Goal: Information Seeking & Learning: Understand process/instructions

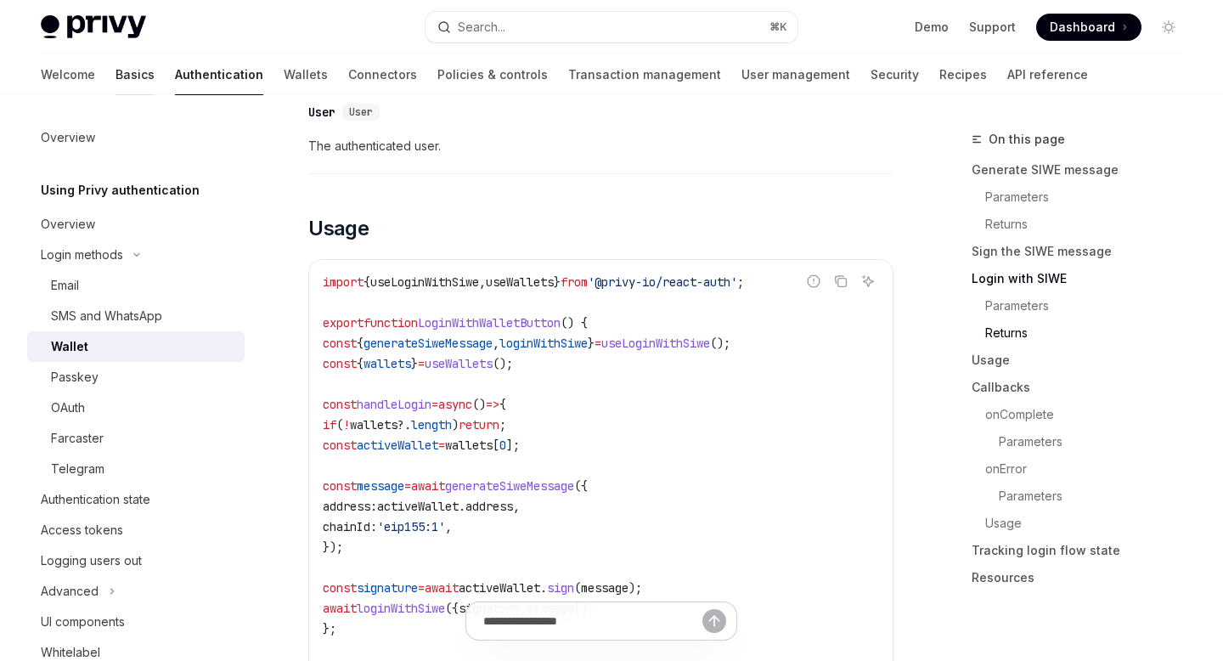
click at [116, 84] on link "Basics" at bounding box center [135, 74] width 39 height 41
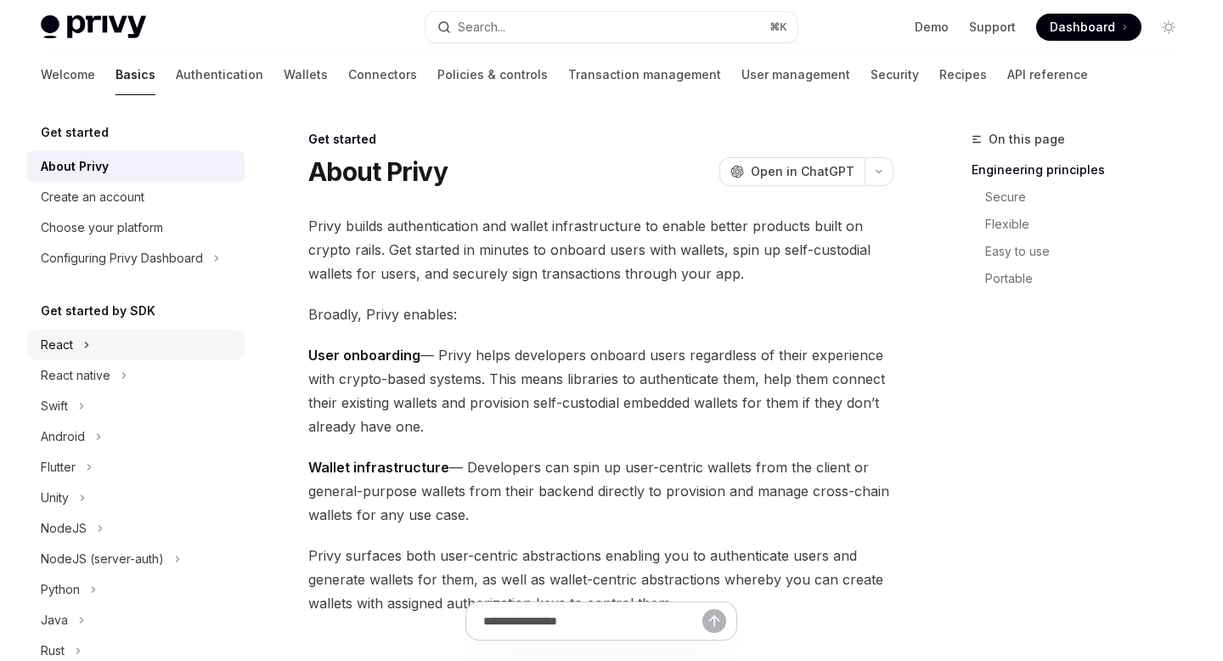
click at [116, 349] on button "React" at bounding box center [135, 345] width 217 height 31
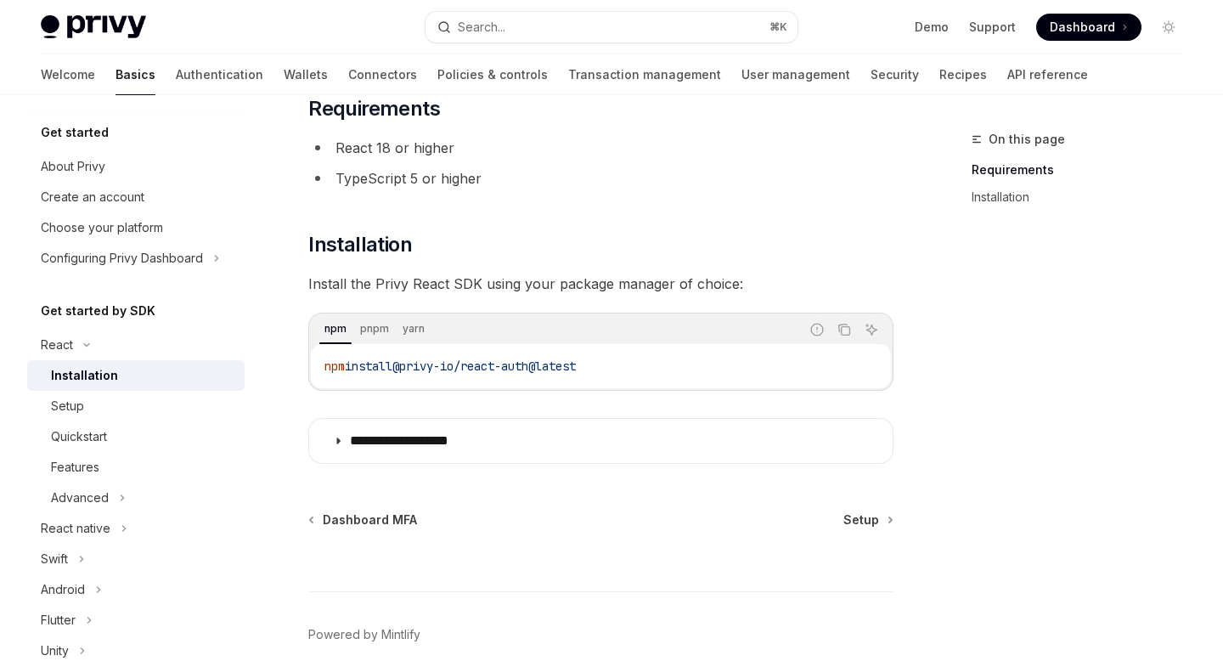
scroll to position [120, 0]
click at [166, 409] on div "Setup" at bounding box center [142, 406] width 183 height 20
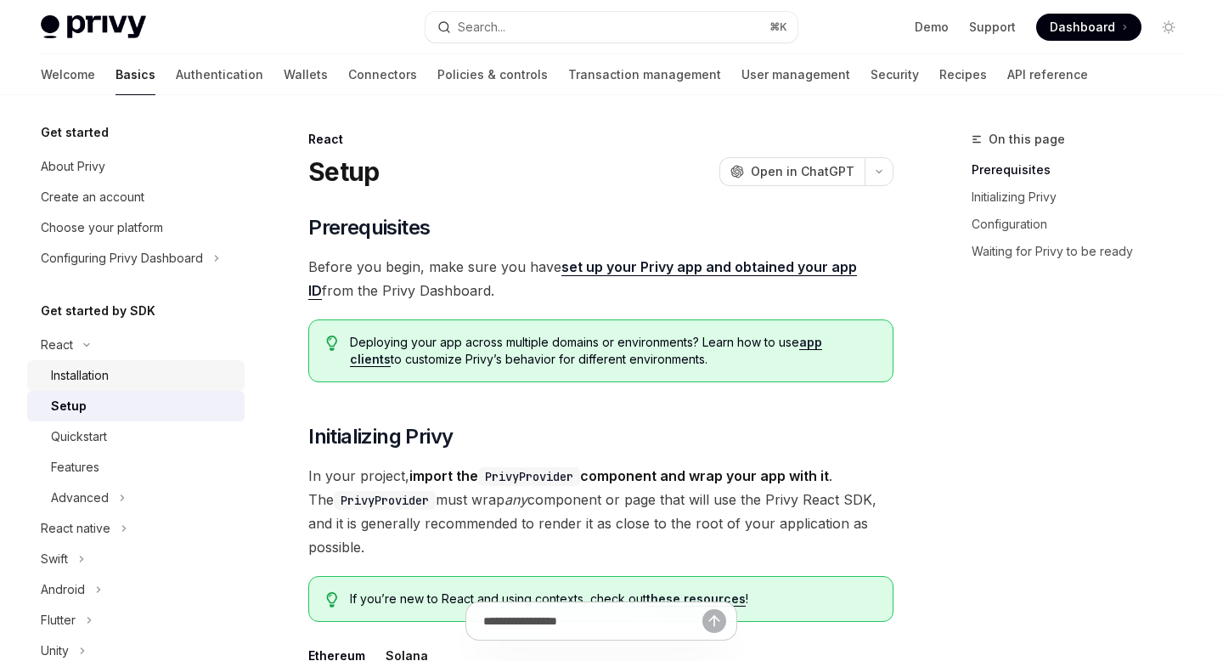
click at [160, 369] on div "Installation" at bounding box center [142, 375] width 183 height 20
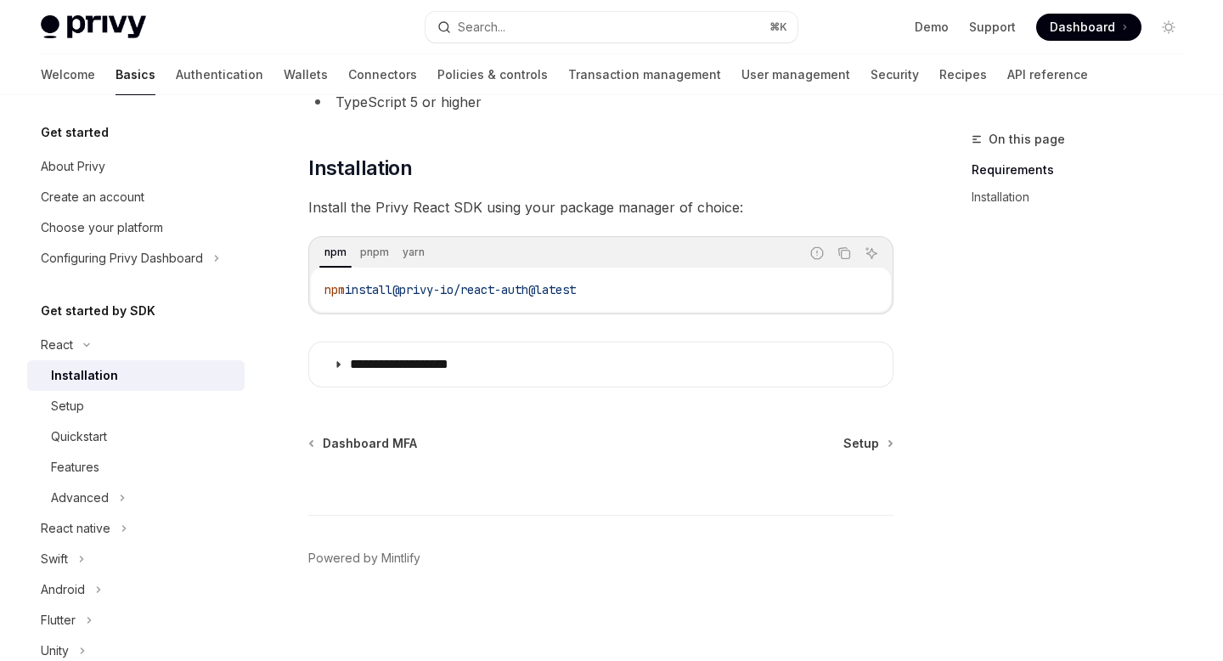
scroll to position [196, 0]
click at [161, 413] on div "Setup" at bounding box center [142, 406] width 183 height 20
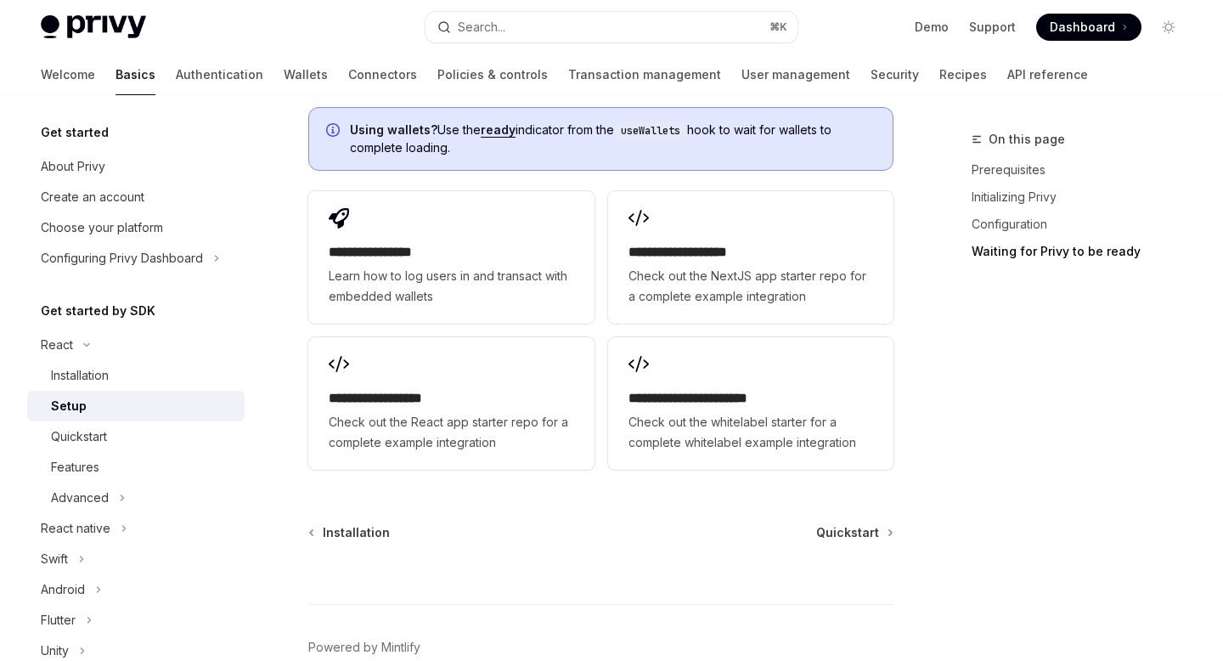
scroll to position [2246, 0]
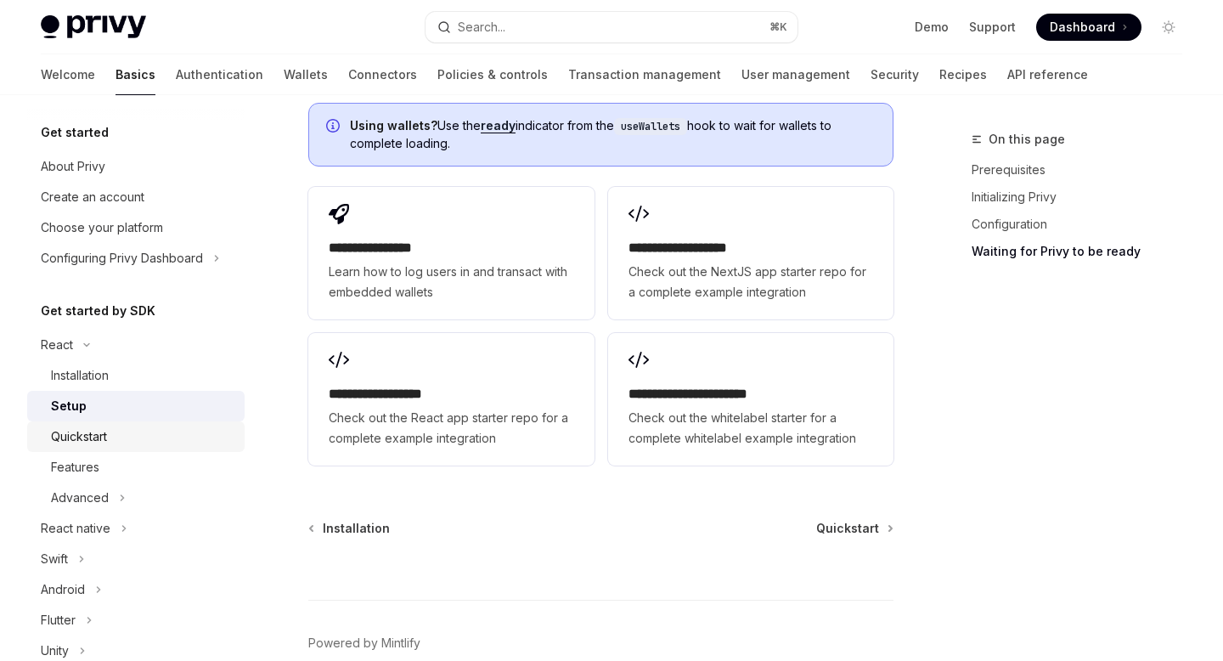
click at [116, 442] on div "Quickstart" at bounding box center [142, 436] width 183 height 20
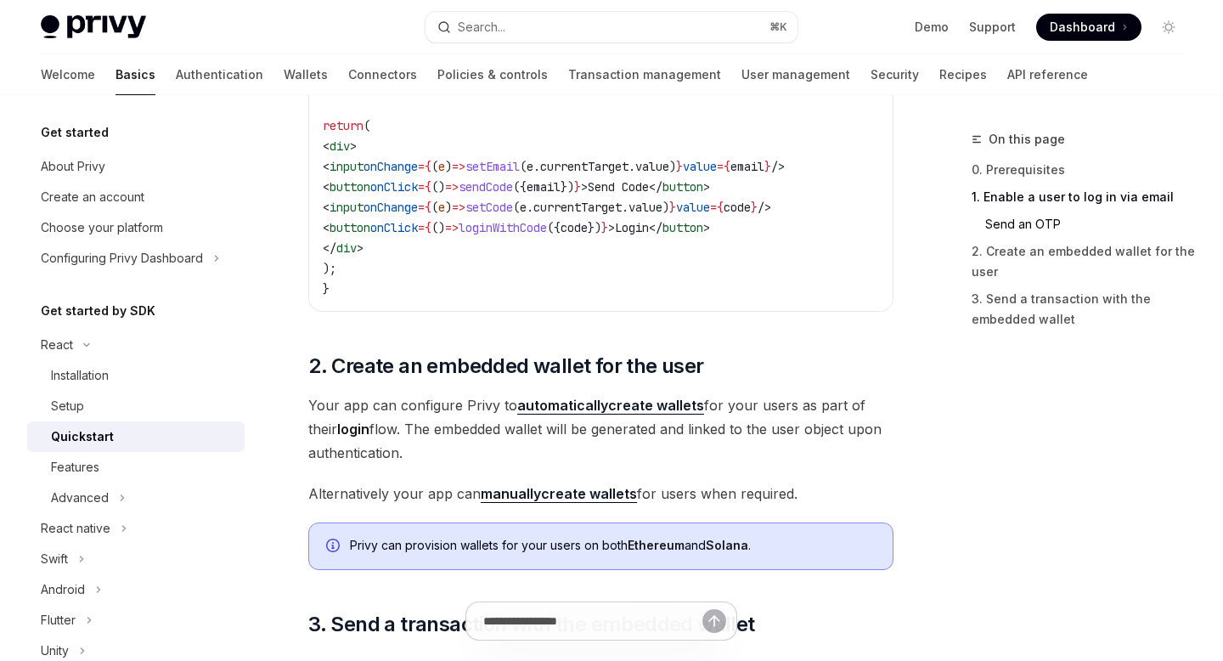
scroll to position [1001, 0]
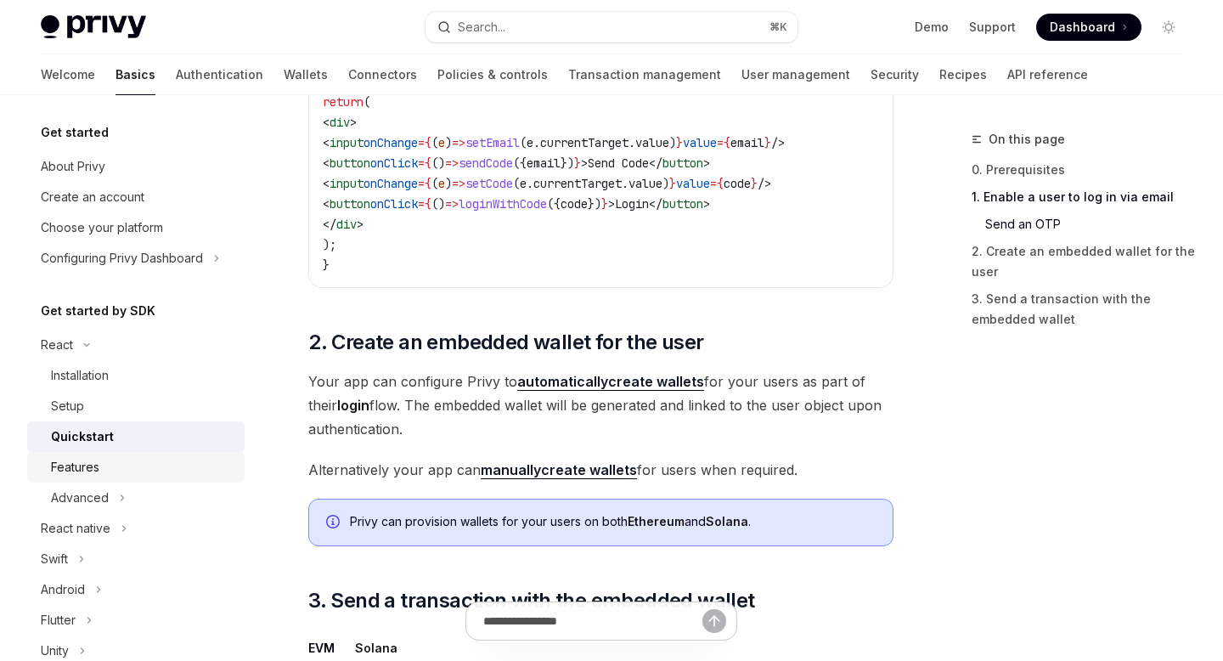
click at [66, 466] on div "Features" at bounding box center [75, 467] width 48 height 20
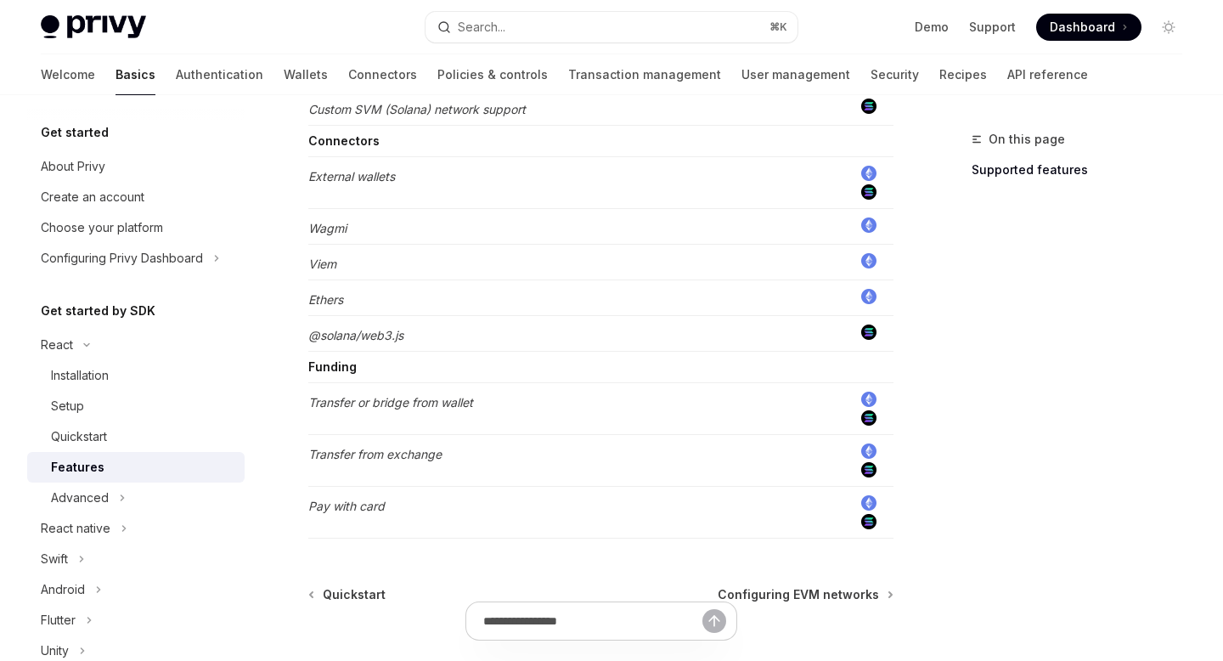
scroll to position [1338, 0]
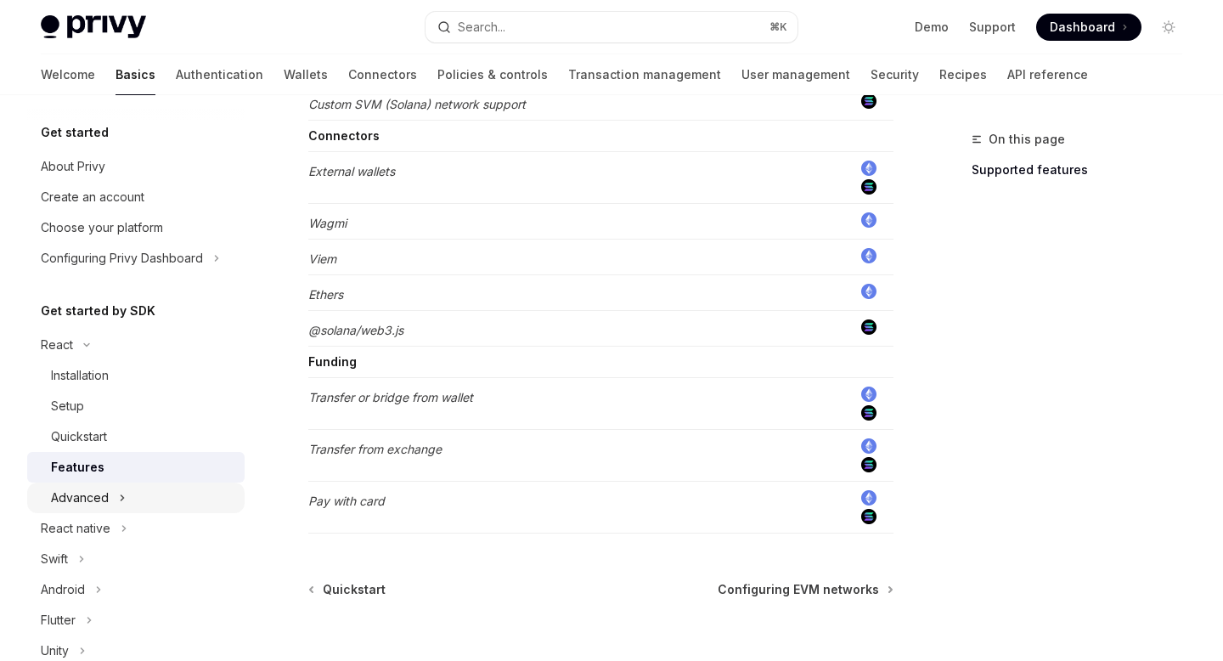
click at [99, 487] on div "Advanced" at bounding box center [80, 497] width 58 height 20
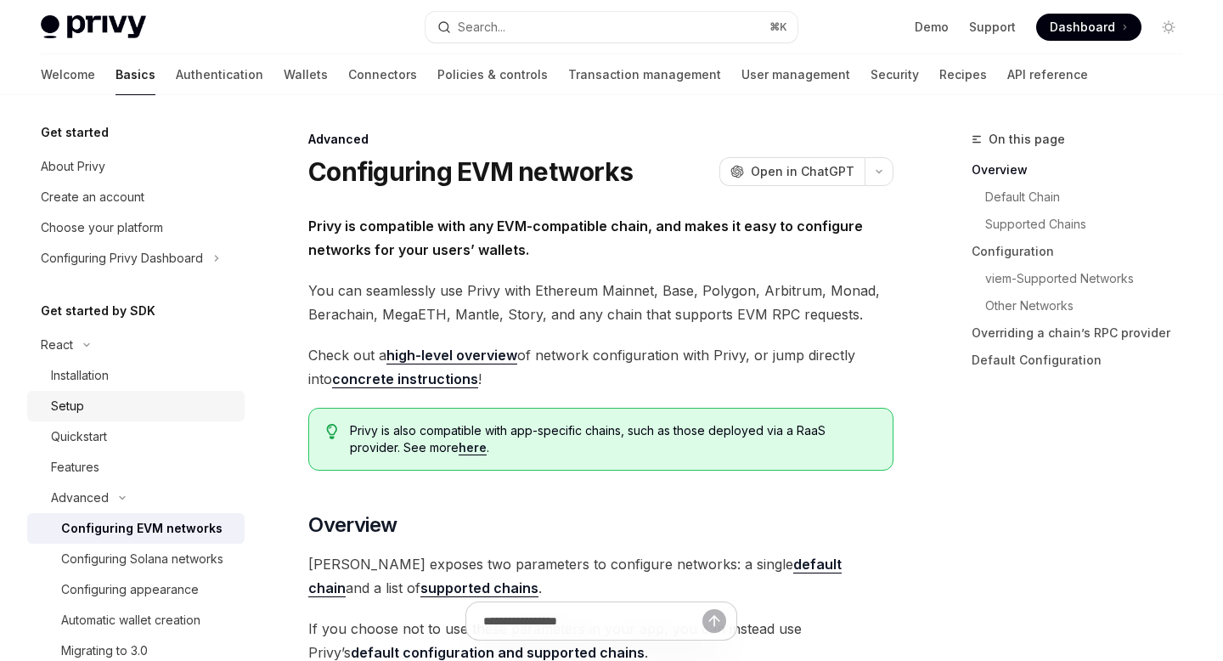
click at [131, 403] on div "Setup" at bounding box center [142, 406] width 183 height 20
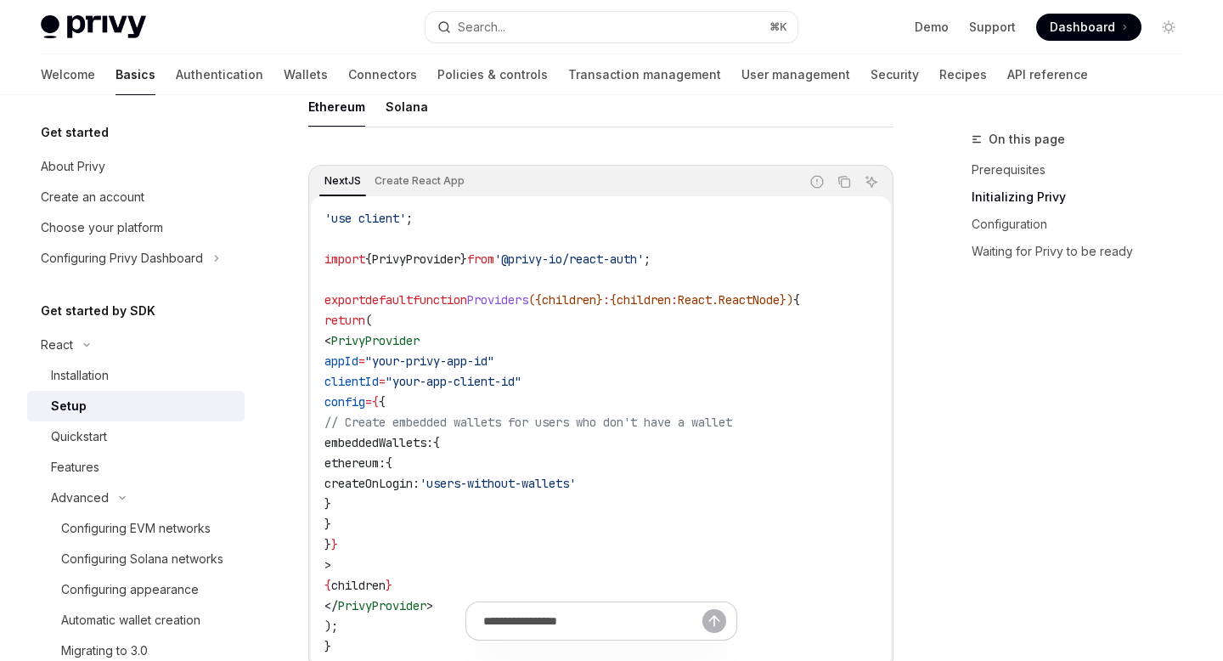
scroll to position [556, 0]
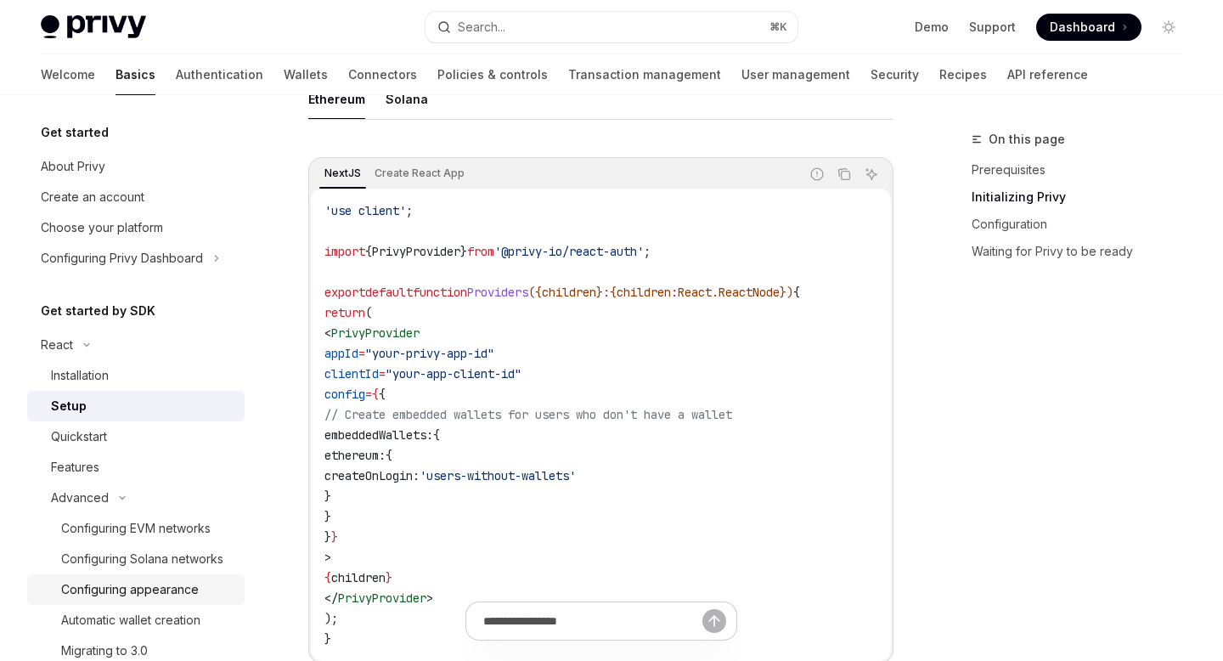
click at [165, 588] on div "Configuring appearance" at bounding box center [130, 589] width 138 height 20
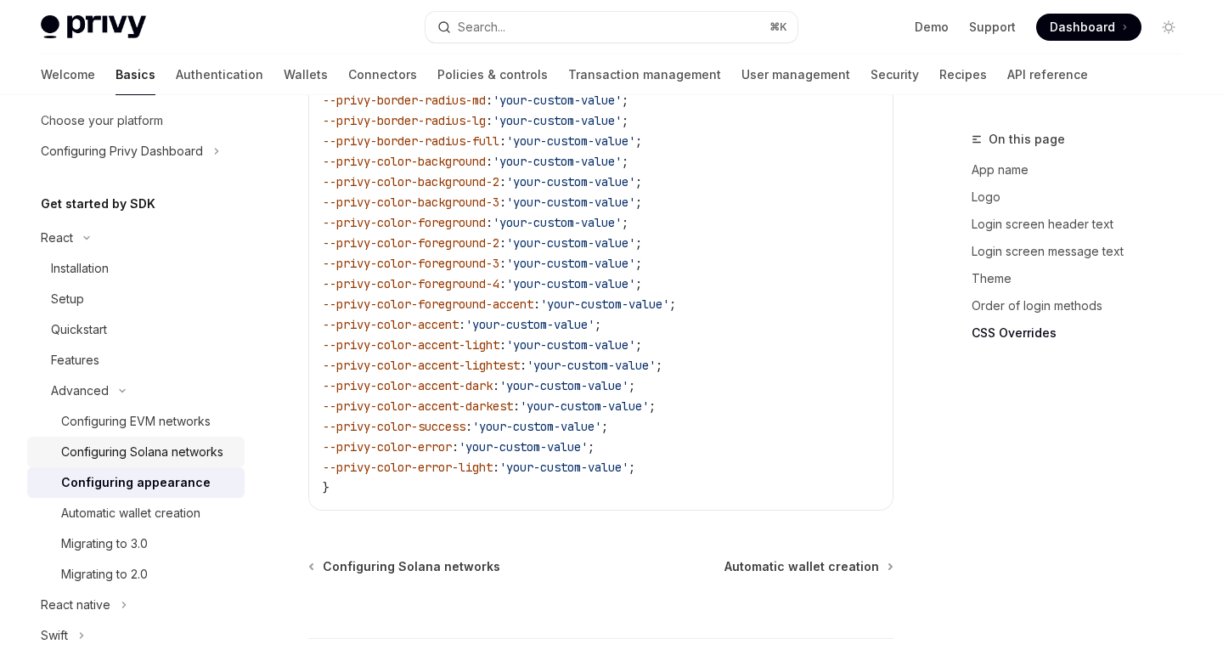
scroll to position [139, 0]
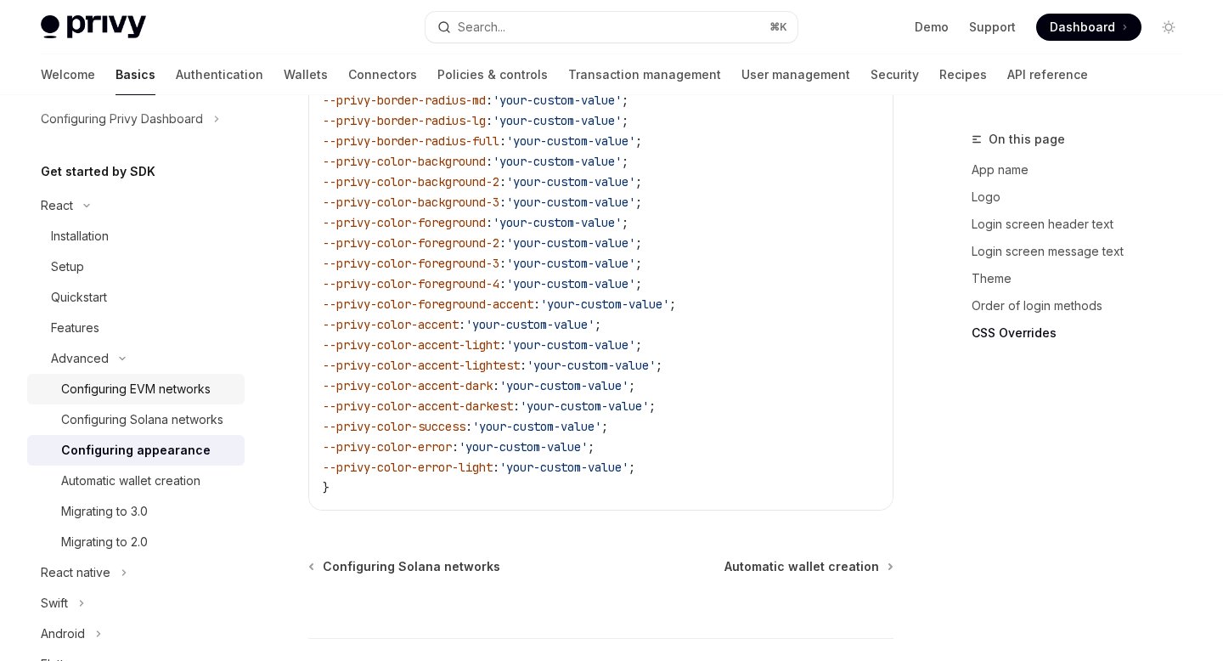
click at [200, 392] on div "Configuring EVM networks" at bounding box center [135, 389] width 149 height 20
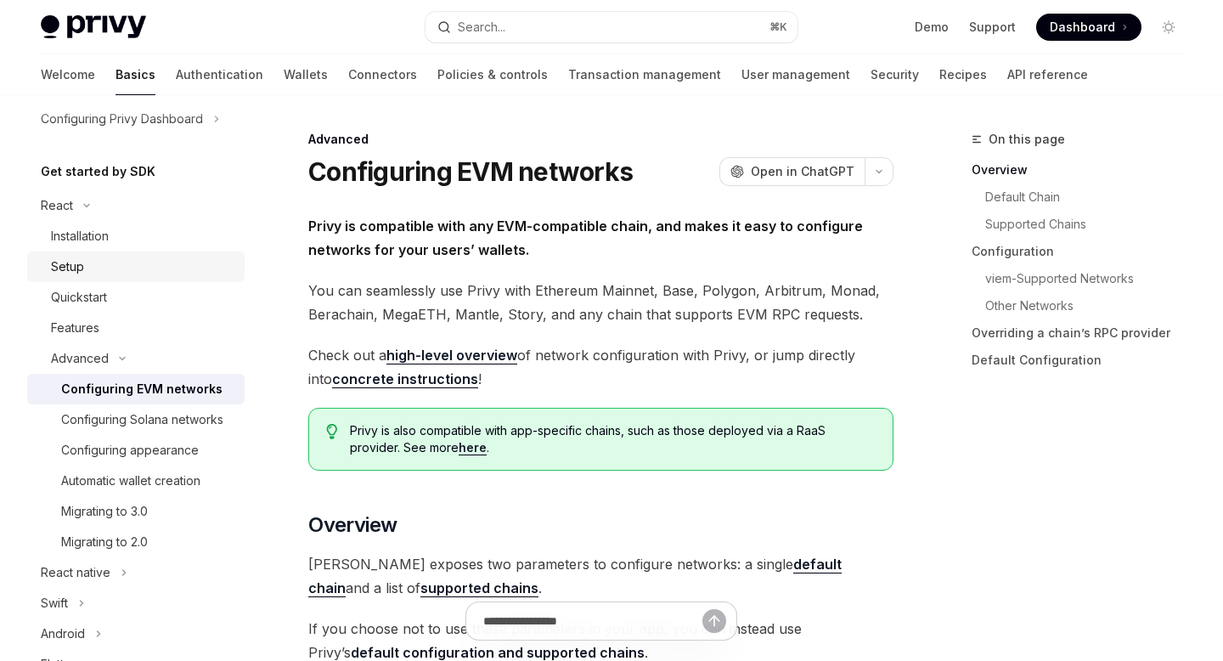
click at [162, 276] on div "Setup" at bounding box center [142, 266] width 183 height 20
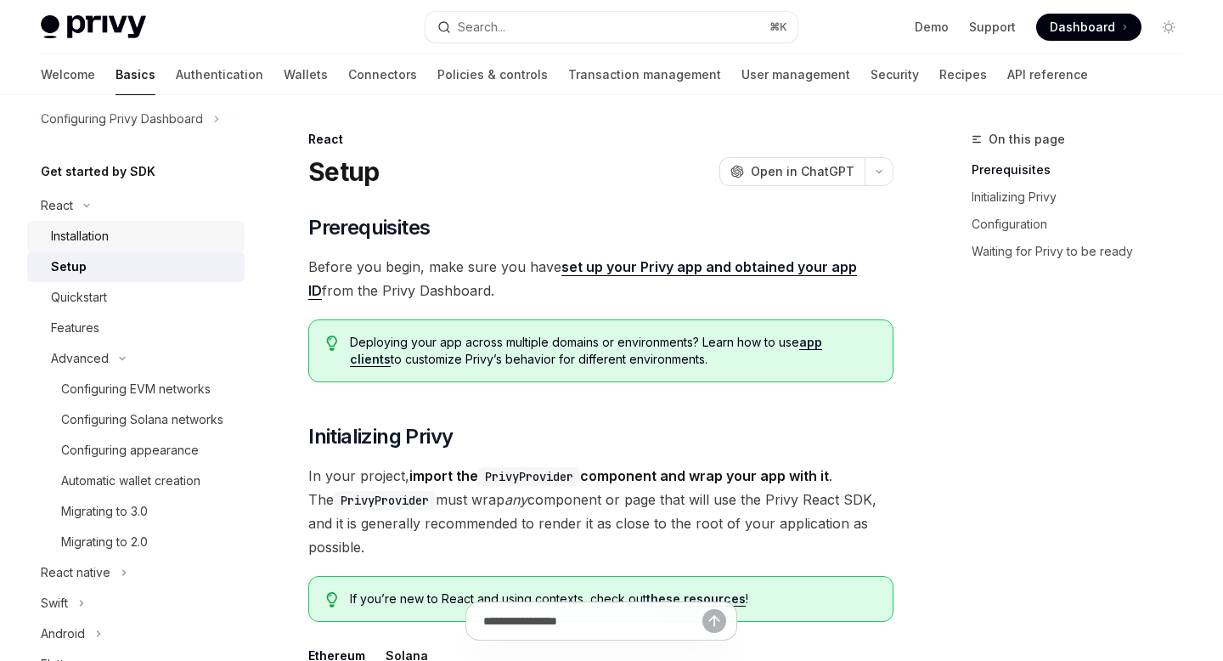
click at [136, 234] on div "Installation" at bounding box center [142, 236] width 183 height 20
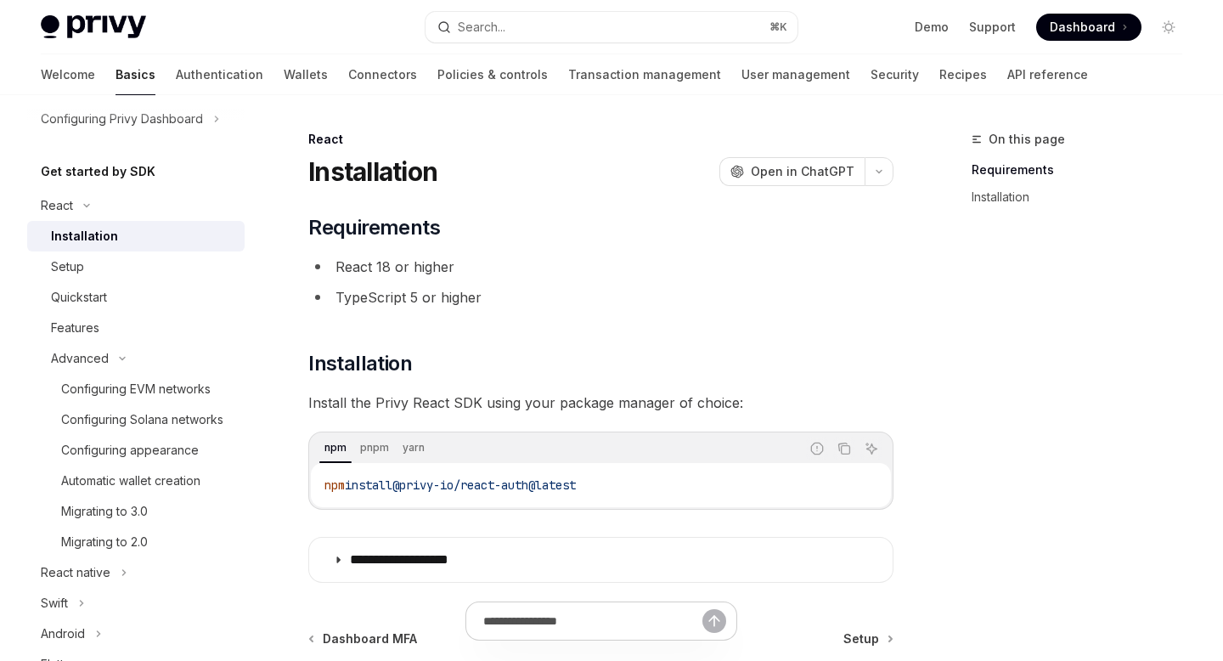
scroll to position [196, 0]
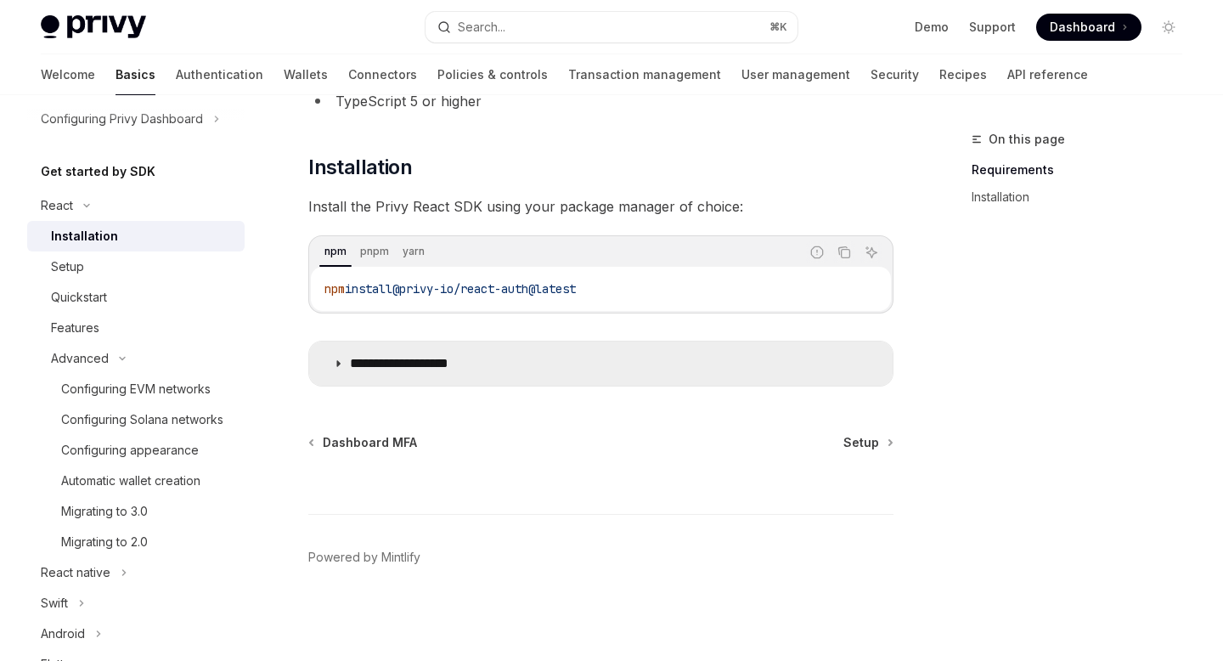
click at [496, 384] on summary "**********" at bounding box center [600, 363] width 583 height 44
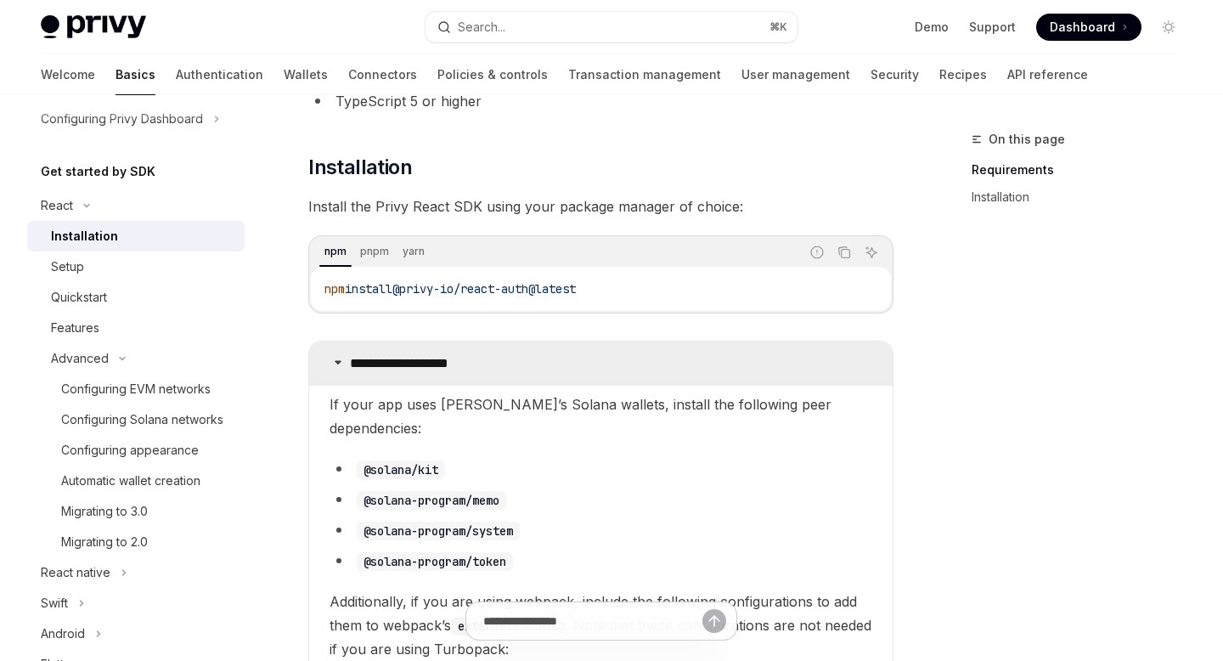
click at [503, 367] on summary "**********" at bounding box center [600, 363] width 583 height 44
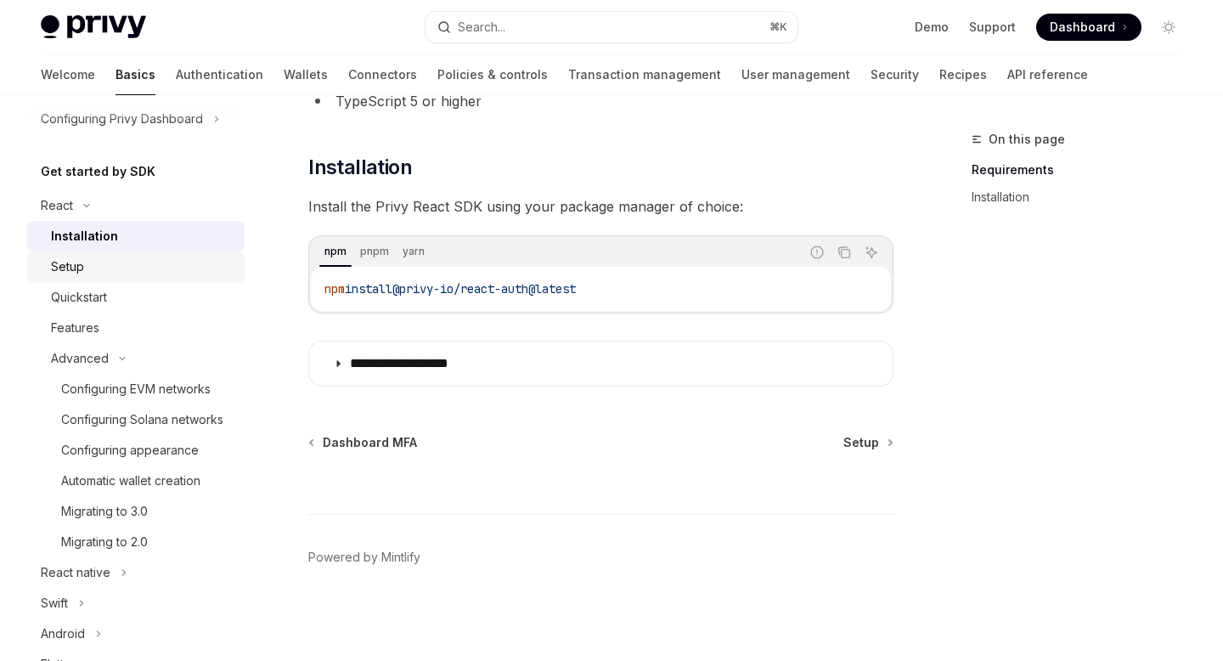
click at [154, 270] on div "Setup" at bounding box center [142, 266] width 183 height 20
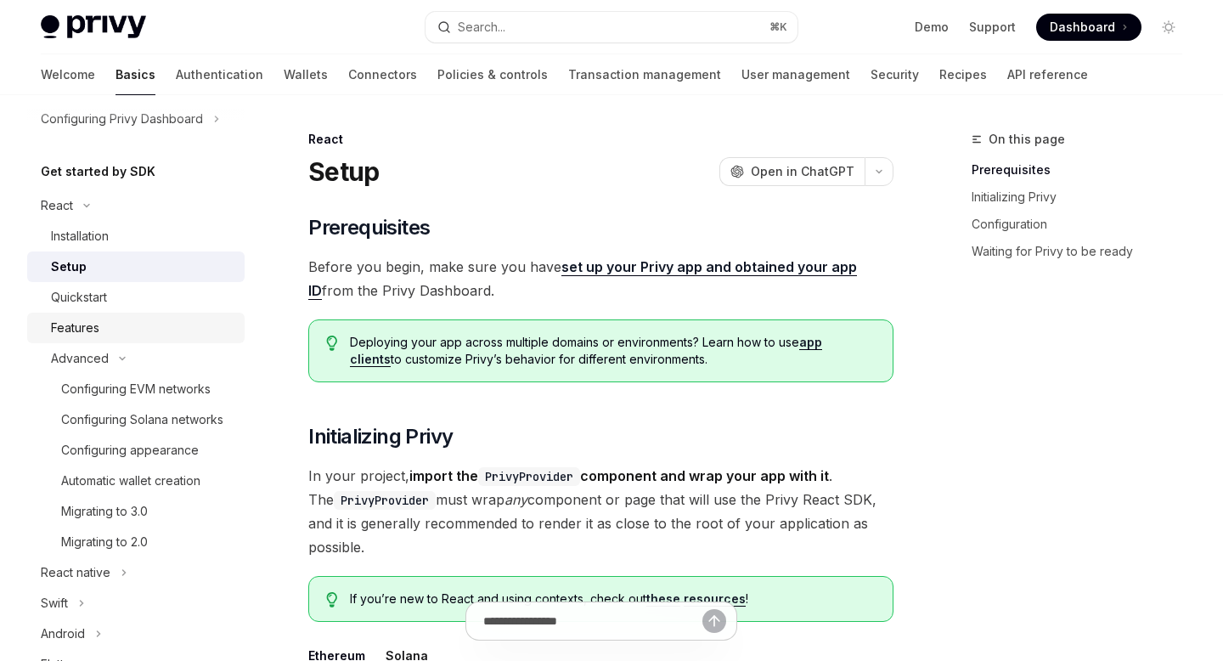
click at [139, 325] on div "Features" at bounding box center [142, 328] width 183 height 20
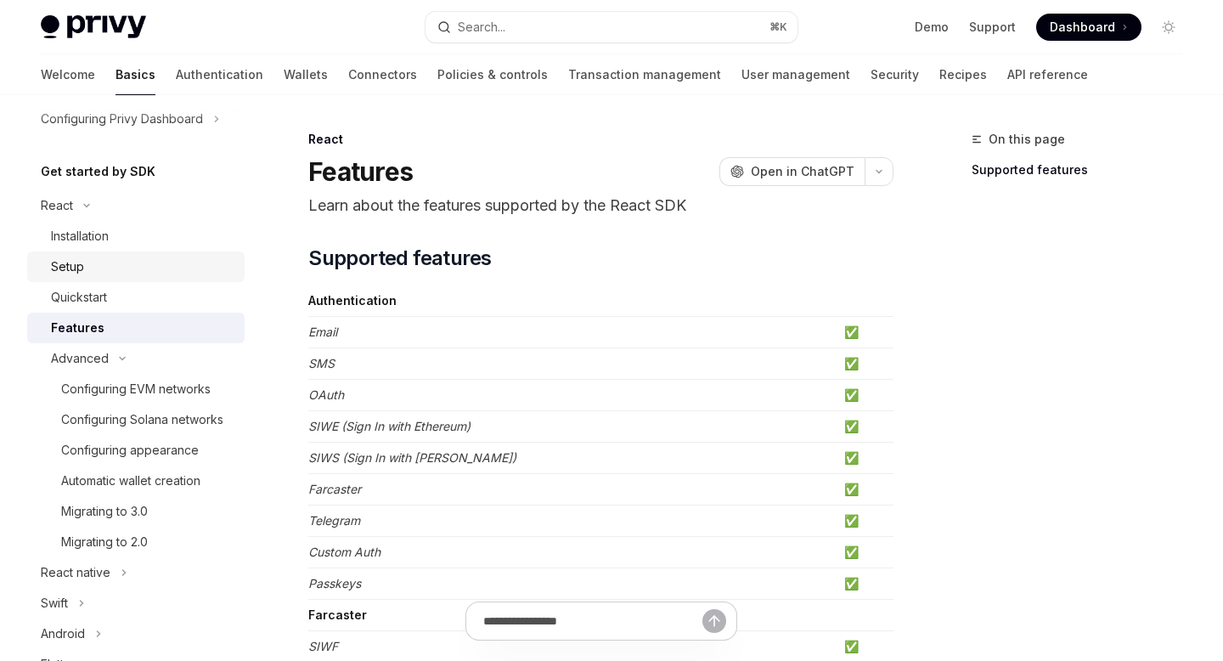
click at [153, 267] on div "Setup" at bounding box center [142, 266] width 183 height 20
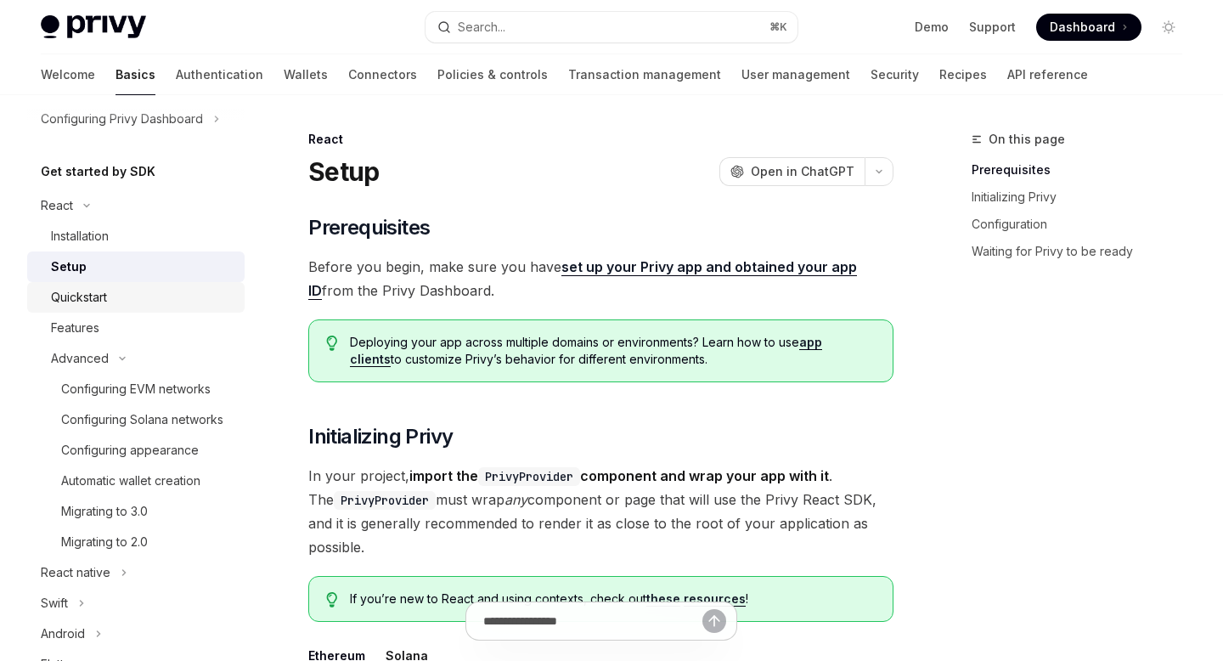
click at [140, 301] on div "Quickstart" at bounding box center [142, 297] width 183 height 20
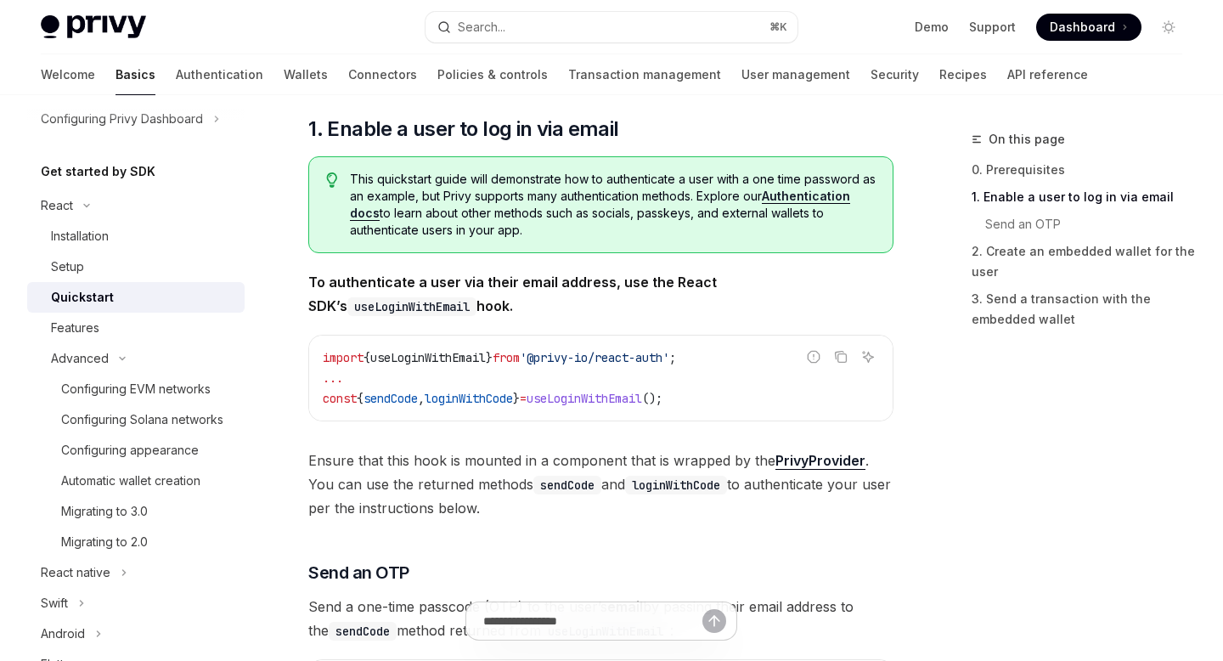
scroll to position [245, 0]
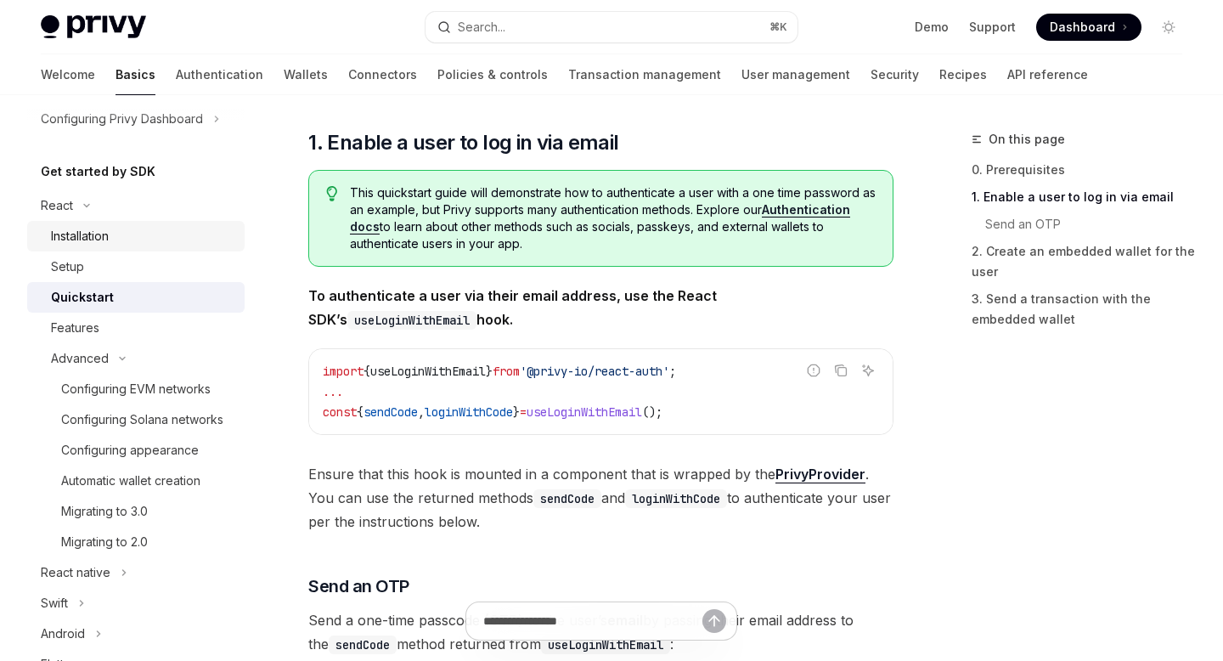
click at [127, 243] on div "Installation" at bounding box center [142, 236] width 183 height 20
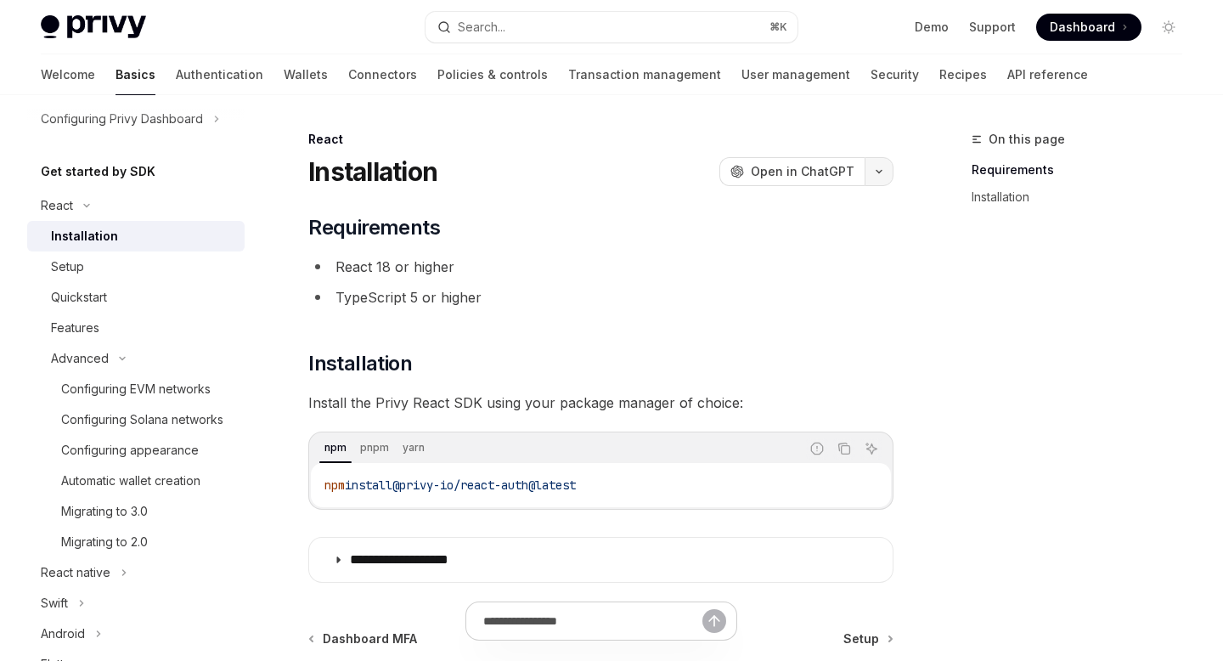
click at [880, 181] on button "button" at bounding box center [879, 171] width 29 height 29
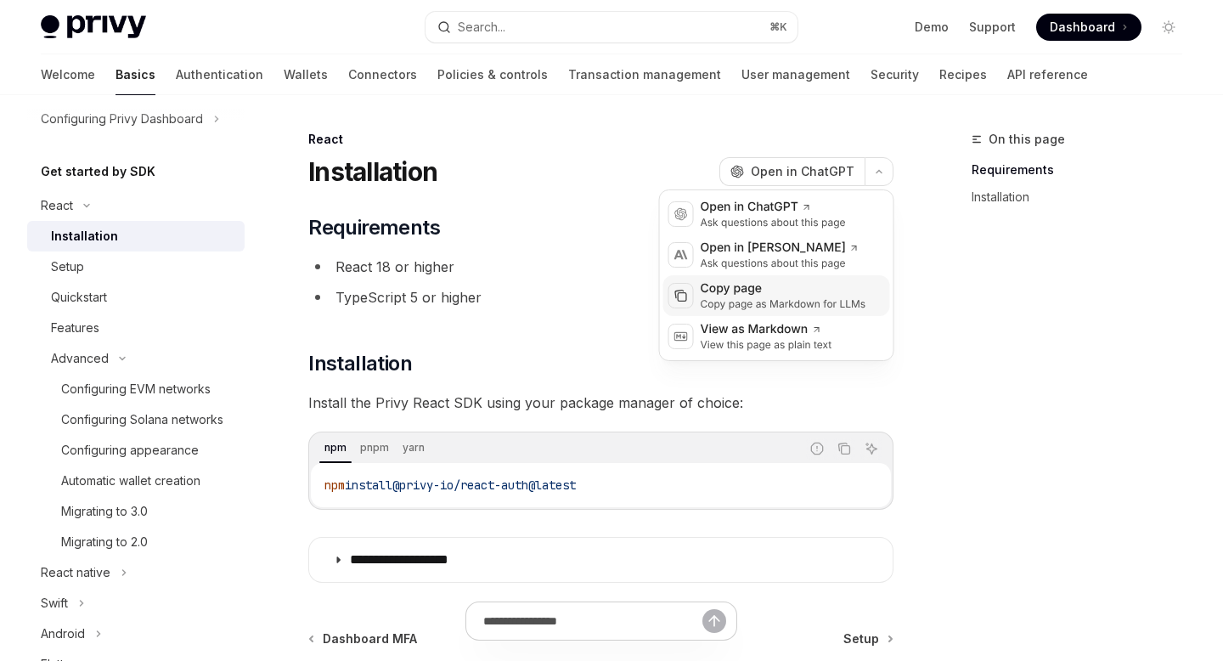
click at [758, 289] on div "Copy page" at bounding box center [784, 288] width 166 height 17
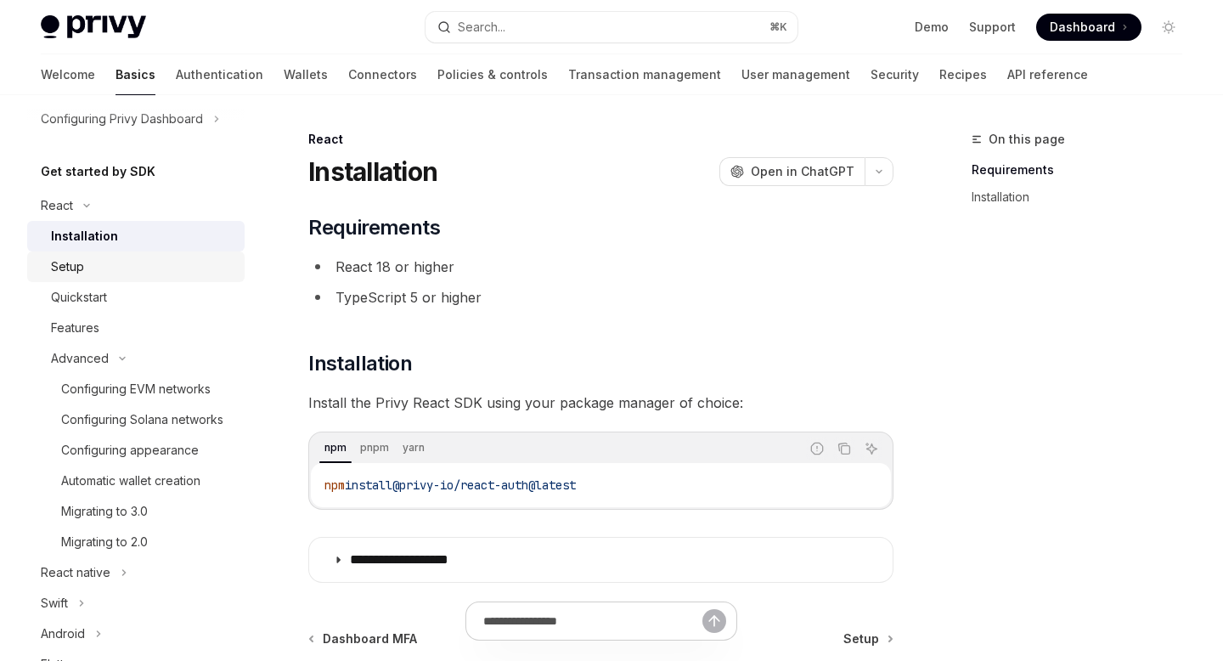
click at [127, 267] on div "Setup" at bounding box center [142, 266] width 183 height 20
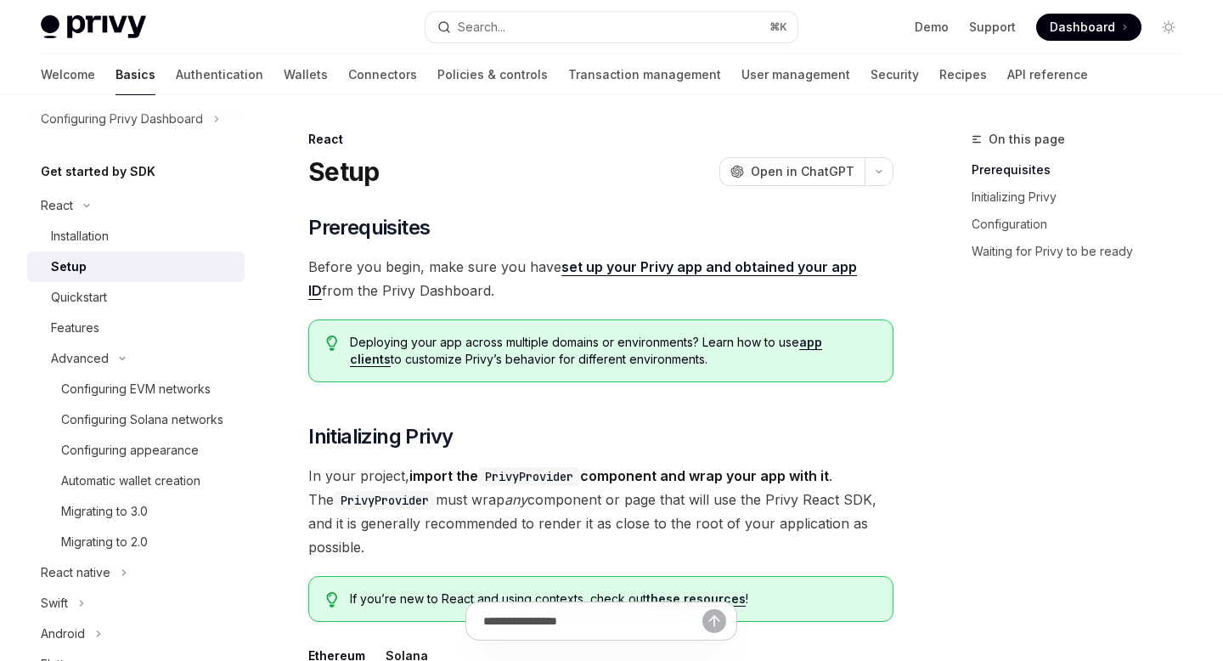
type textarea "*"
click at [882, 173] on icon "button" at bounding box center [879, 171] width 20 height 7
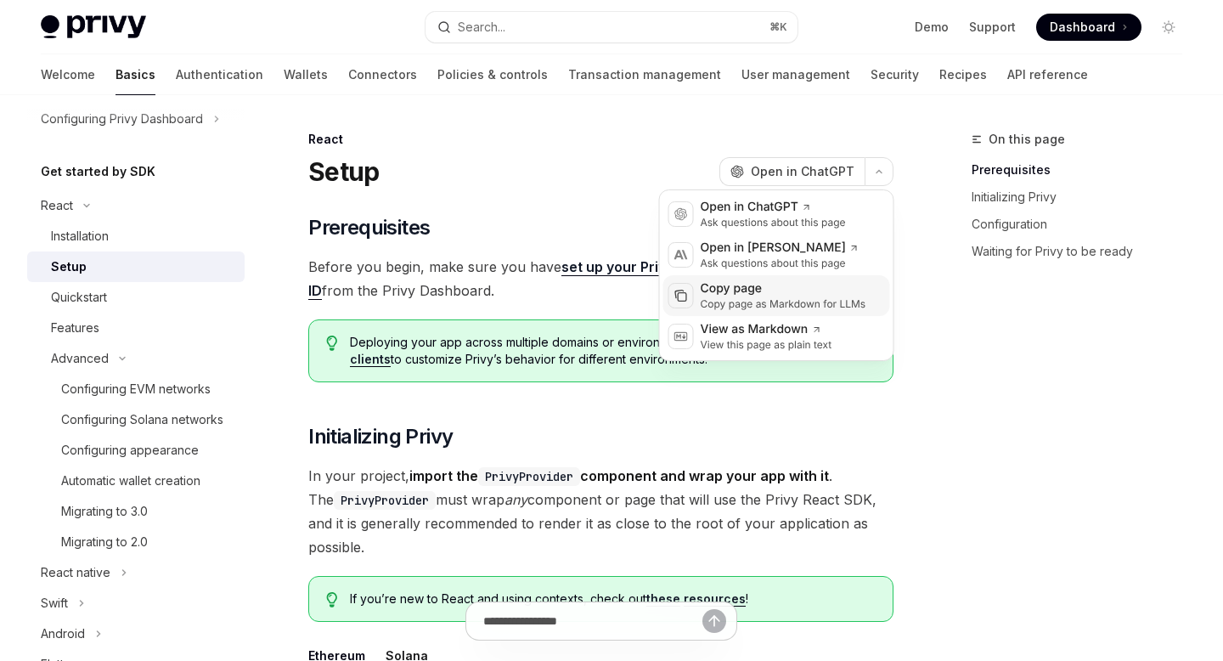
click at [769, 301] on div "Copy page as Markdown for LLMs" at bounding box center [784, 304] width 166 height 14
